Goal: Navigation & Orientation: Understand site structure

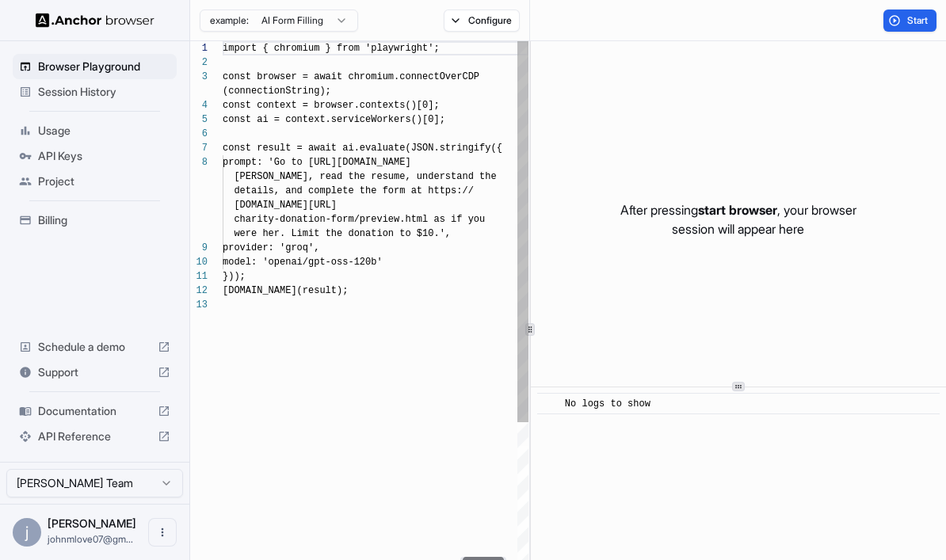
scroll to position [100, 0]
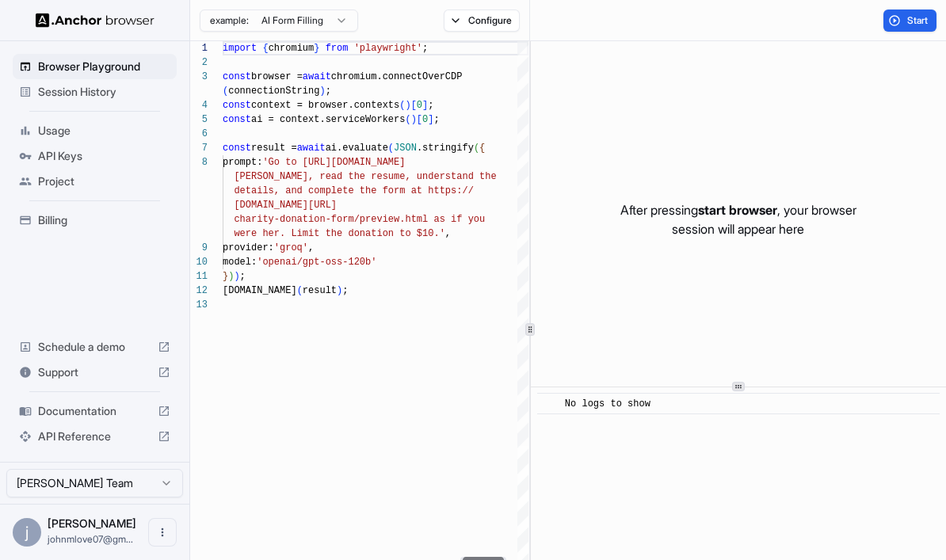
click at [41, 157] on span "API Keys" at bounding box center [104, 156] width 132 height 16
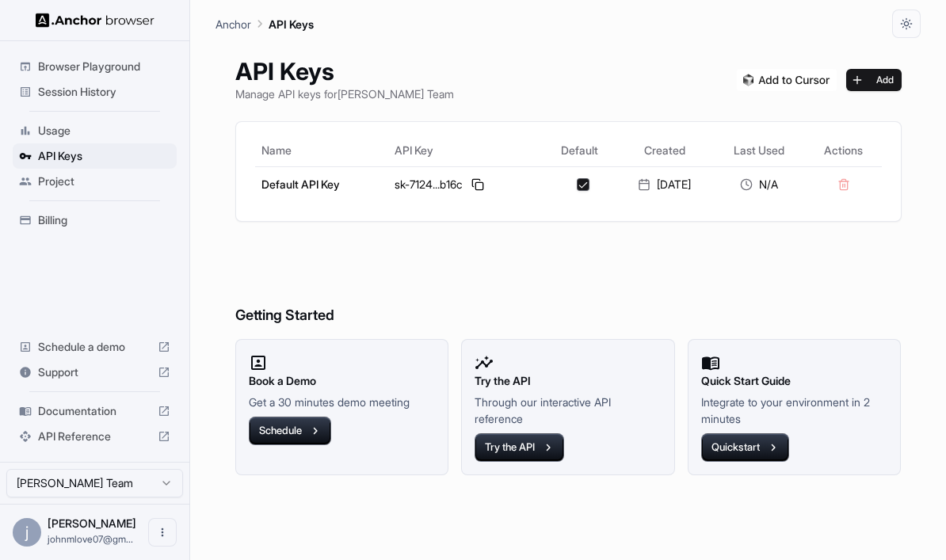
click at [41, 178] on span "Project" at bounding box center [104, 181] width 132 height 16
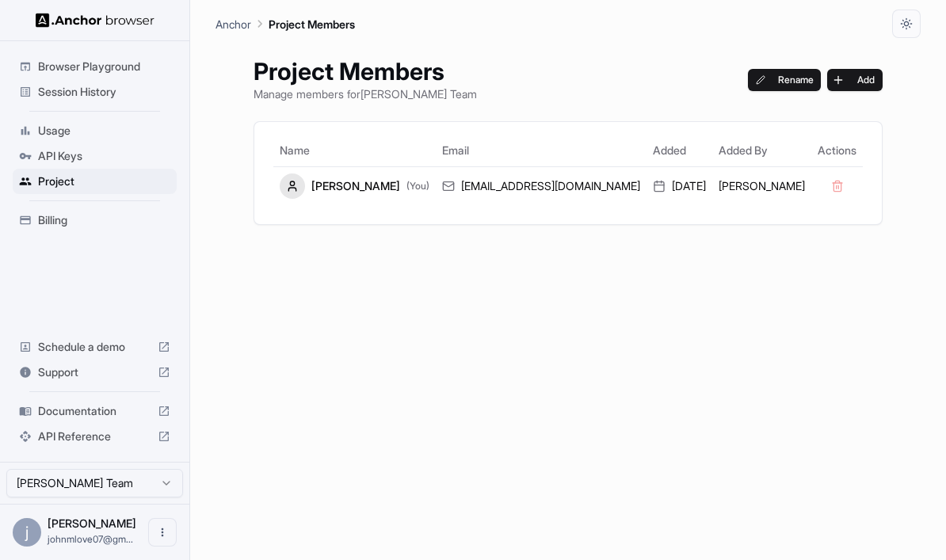
scroll to position [1, 0]
click at [36, 70] on div "Browser Playground" at bounding box center [95, 66] width 164 height 25
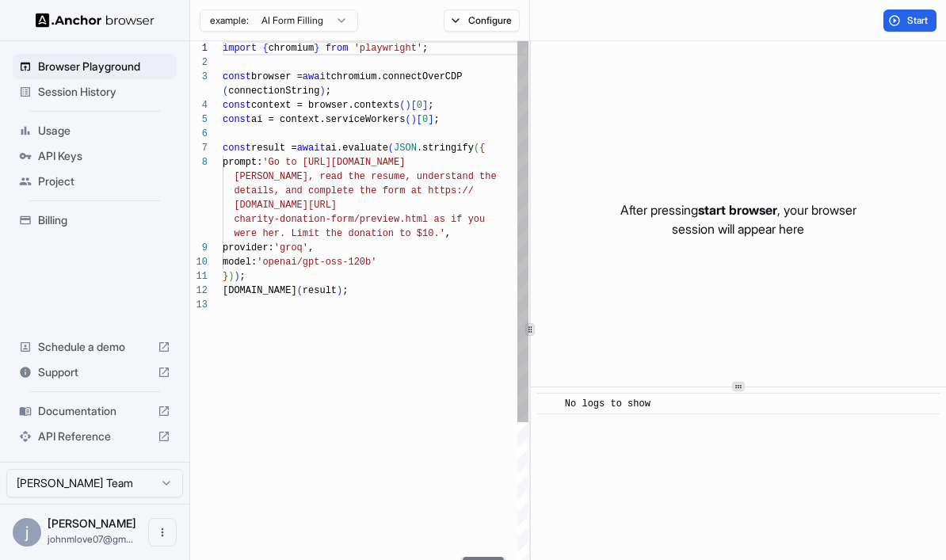
scroll to position [100, 0]
click at [32, 93] on div "Session History" at bounding box center [95, 91] width 164 height 25
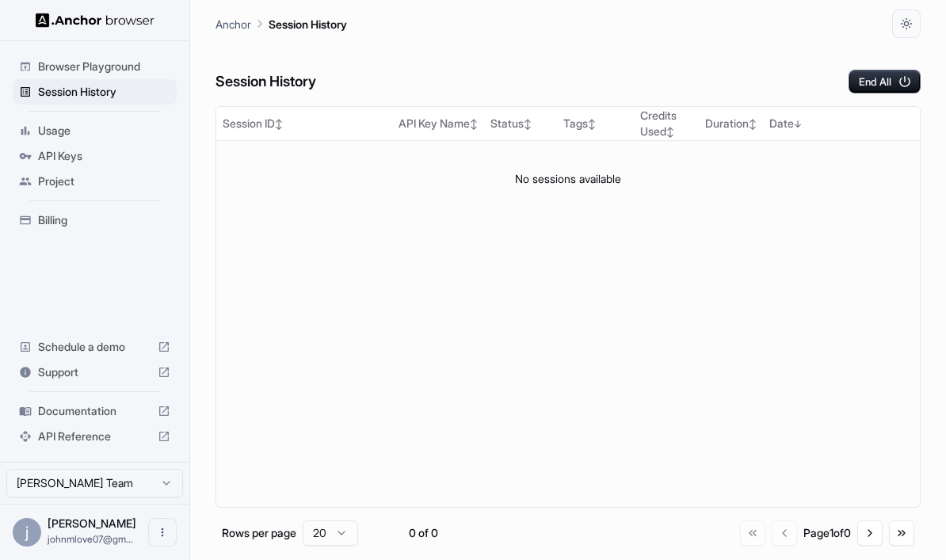
click at [40, 131] on span "Usage" at bounding box center [104, 131] width 132 height 16
